Goal: Navigation & Orientation: Find specific page/section

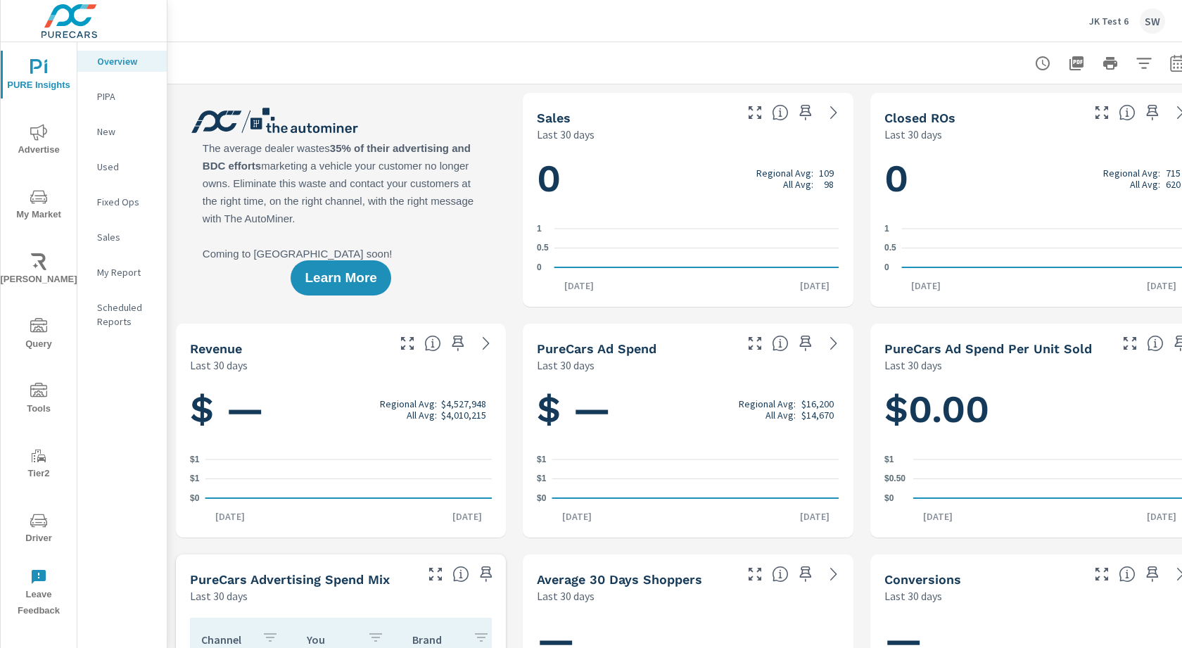
click at [1112, 22] on p "JK Test 6" at bounding box center [1108, 21] width 39 height 13
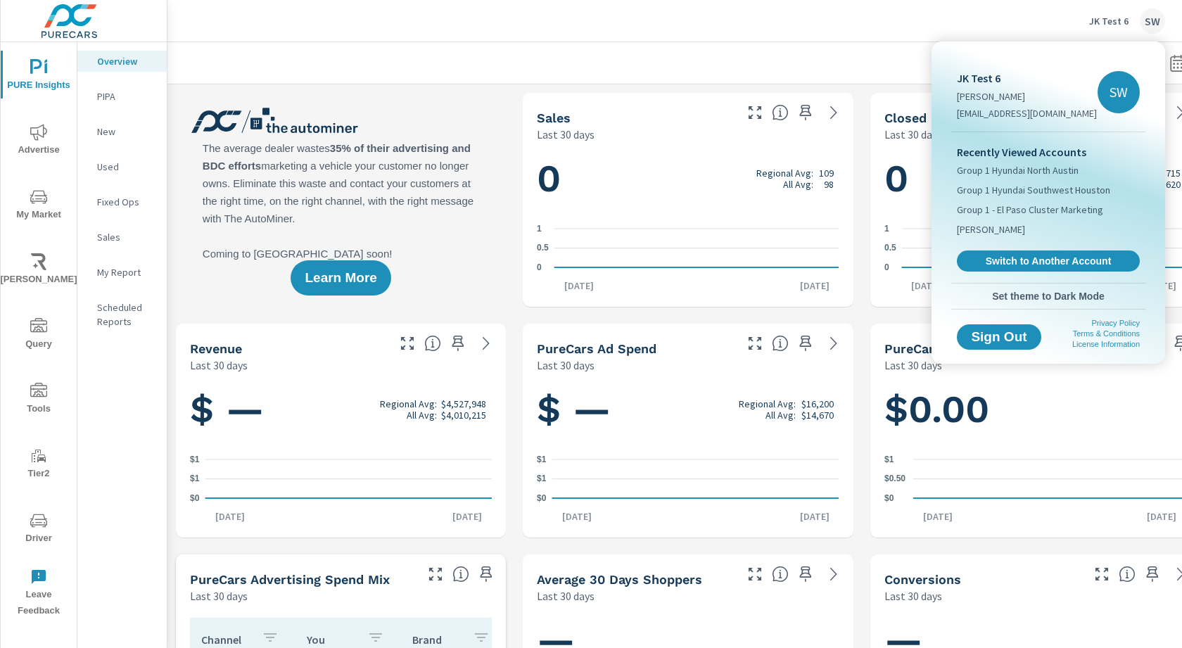
click at [1025, 264] on span "Switch to Another Account" at bounding box center [1048, 261] width 167 height 13
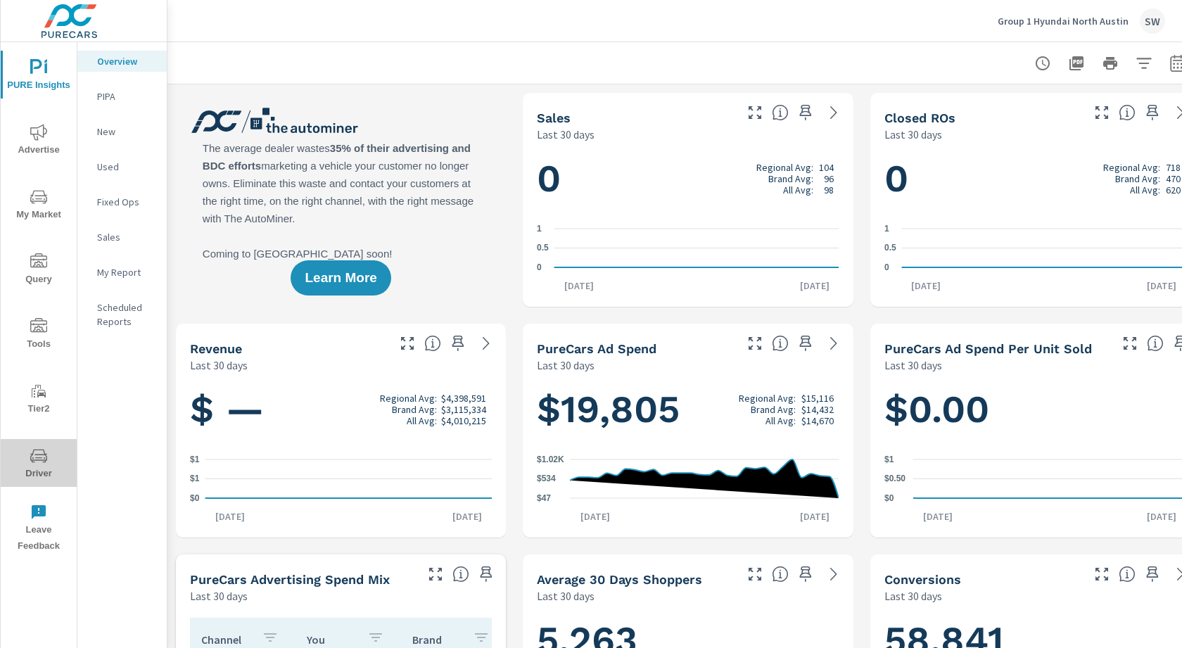
click at [51, 468] on span "Driver" at bounding box center [39, 465] width 68 height 34
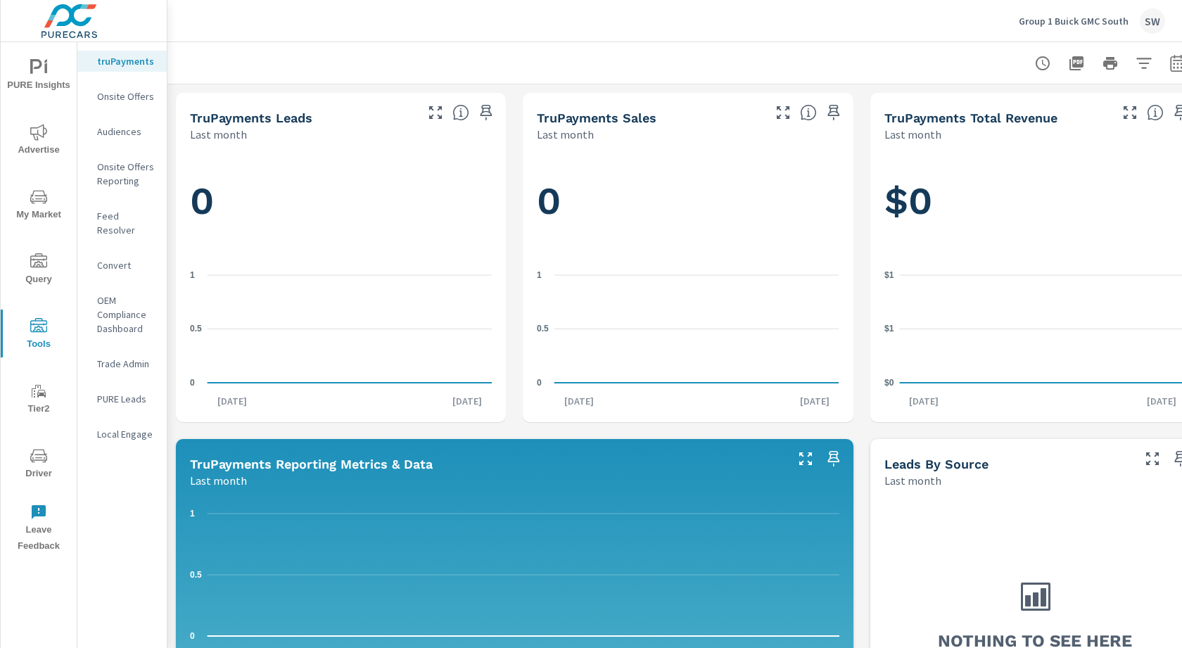
click at [39, 461] on icon "nav menu" at bounding box center [38, 456] width 17 height 17
